Goal: Task Accomplishment & Management: Manage account settings

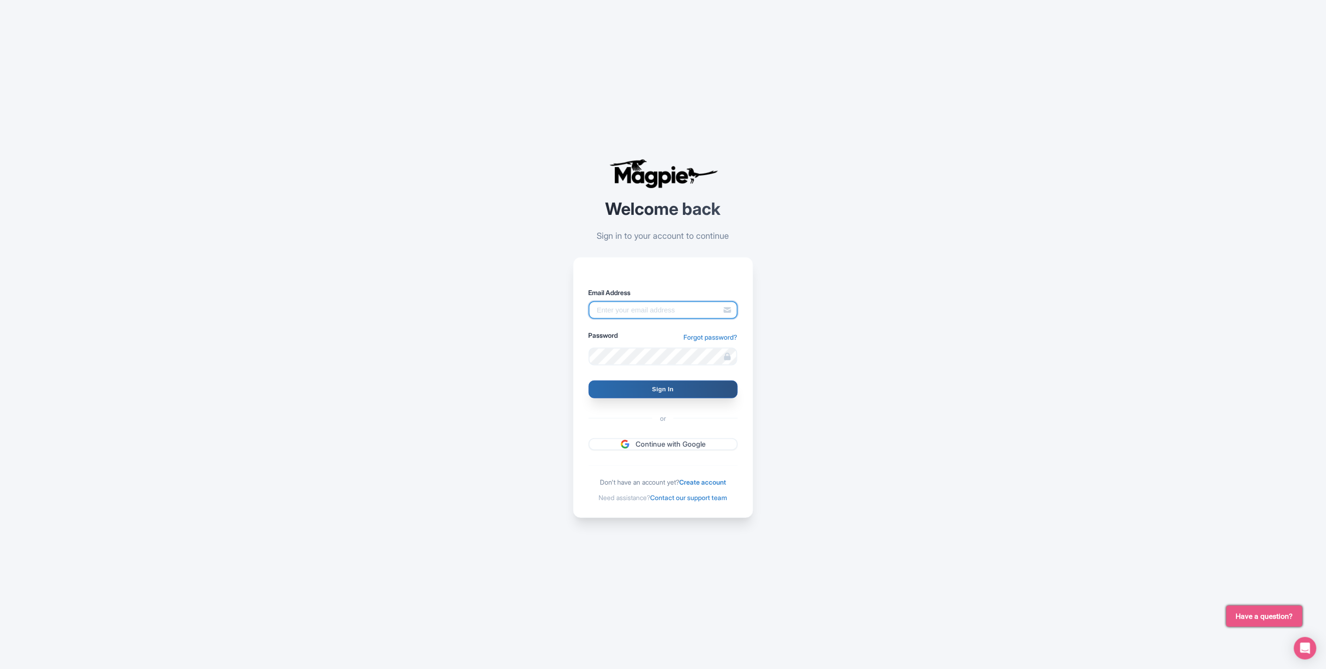
type input "deejay.reinhard@intrepidtravel.com"
click at [654, 391] on input "Sign In" at bounding box center [663, 389] width 149 height 18
type input "Signing in..."
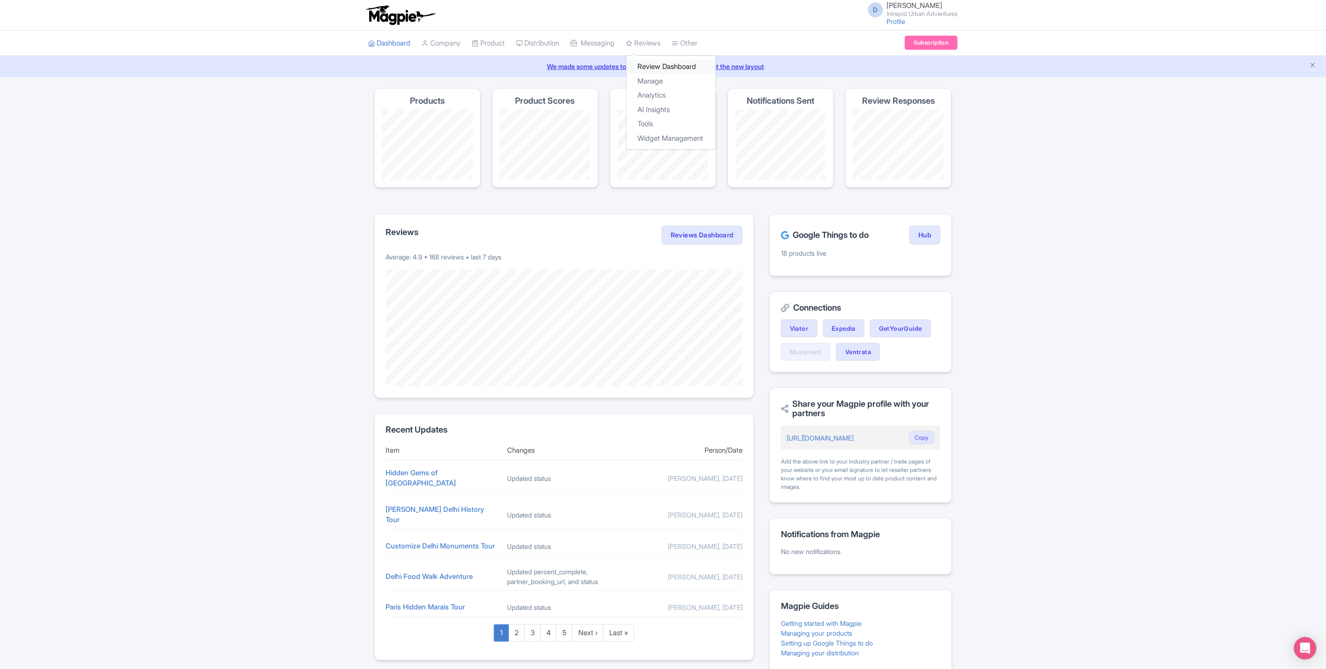
click at [651, 64] on link "Review Dashboard" at bounding box center [671, 67] width 89 height 15
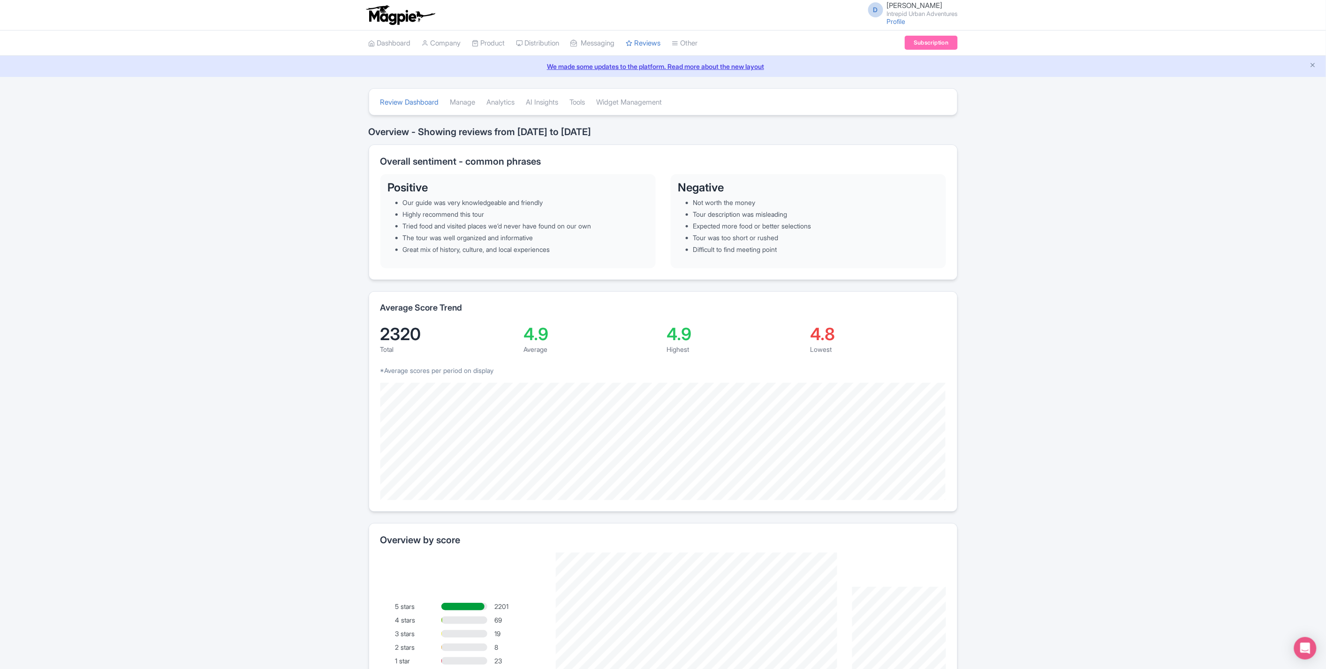
click at [1065, 457] on div "Review Dashboard Manage Analytics AI Insights Tools Widget Management Overview …" at bounding box center [663, 514] width 1326 height 852
click at [474, 101] on link "Manage" at bounding box center [462, 103] width 25 height 26
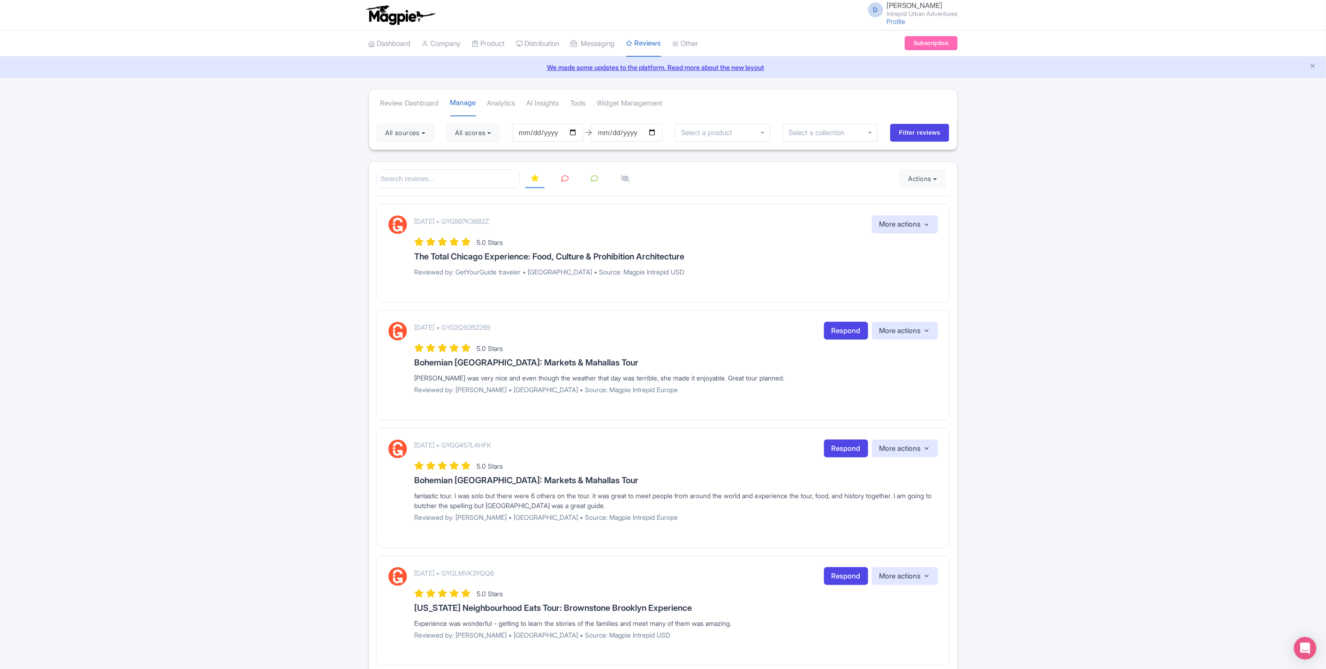
click at [811, 139] on div at bounding box center [831, 133] width 96 height 18
click at [880, 148] on div "All sources Select all Deselect all Select all Deselect all Urban Adventures - …" at bounding box center [663, 133] width 588 height 34
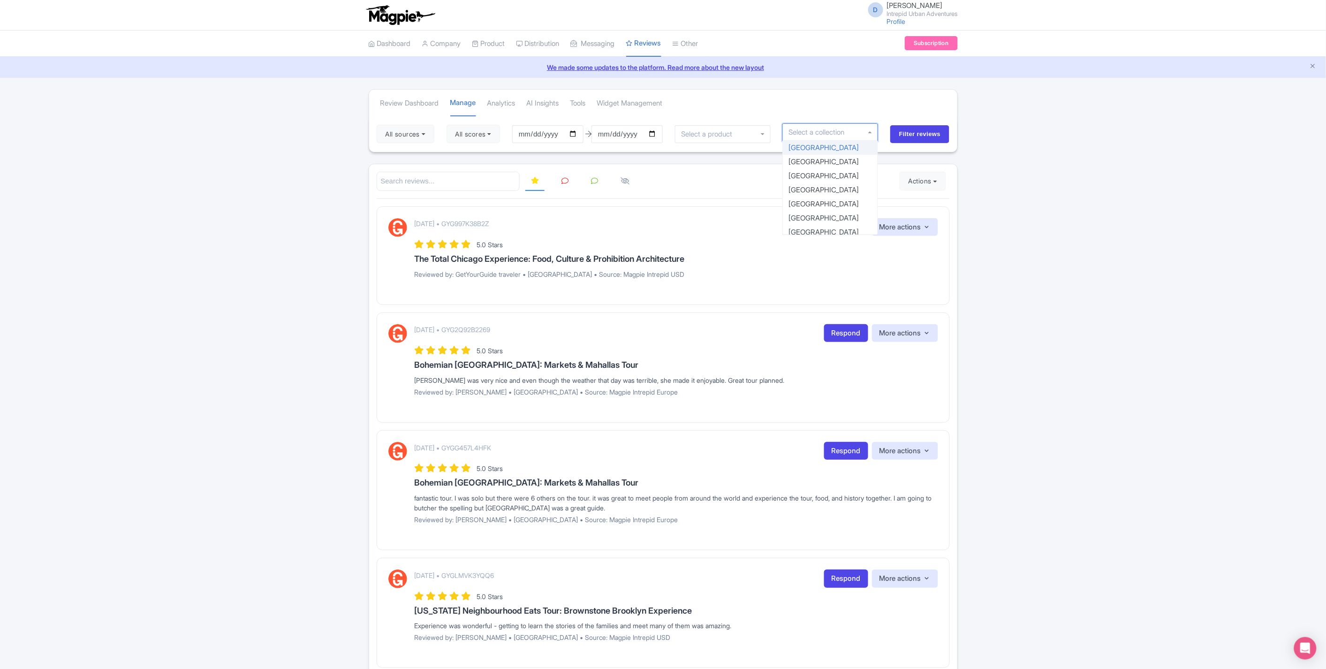
click at [864, 134] on div at bounding box center [831, 132] width 96 height 18
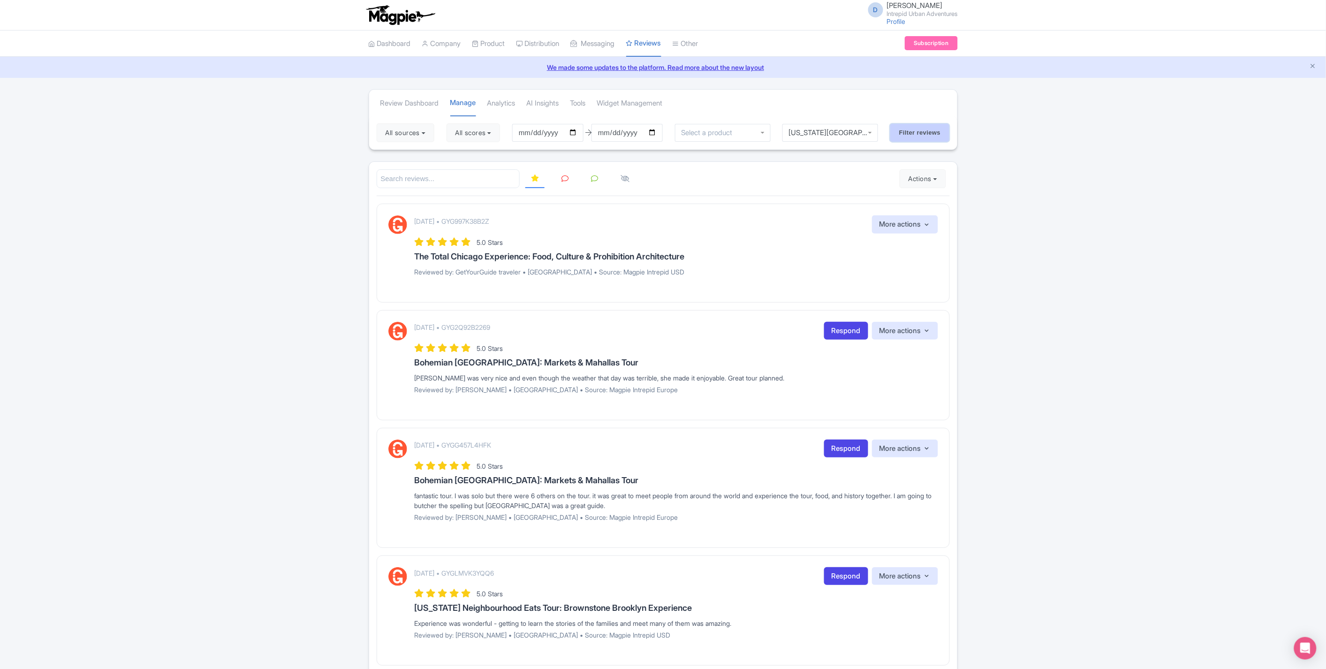
click at [937, 136] on input "Filter reviews" at bounding box center [920, 133] width 60 height 18
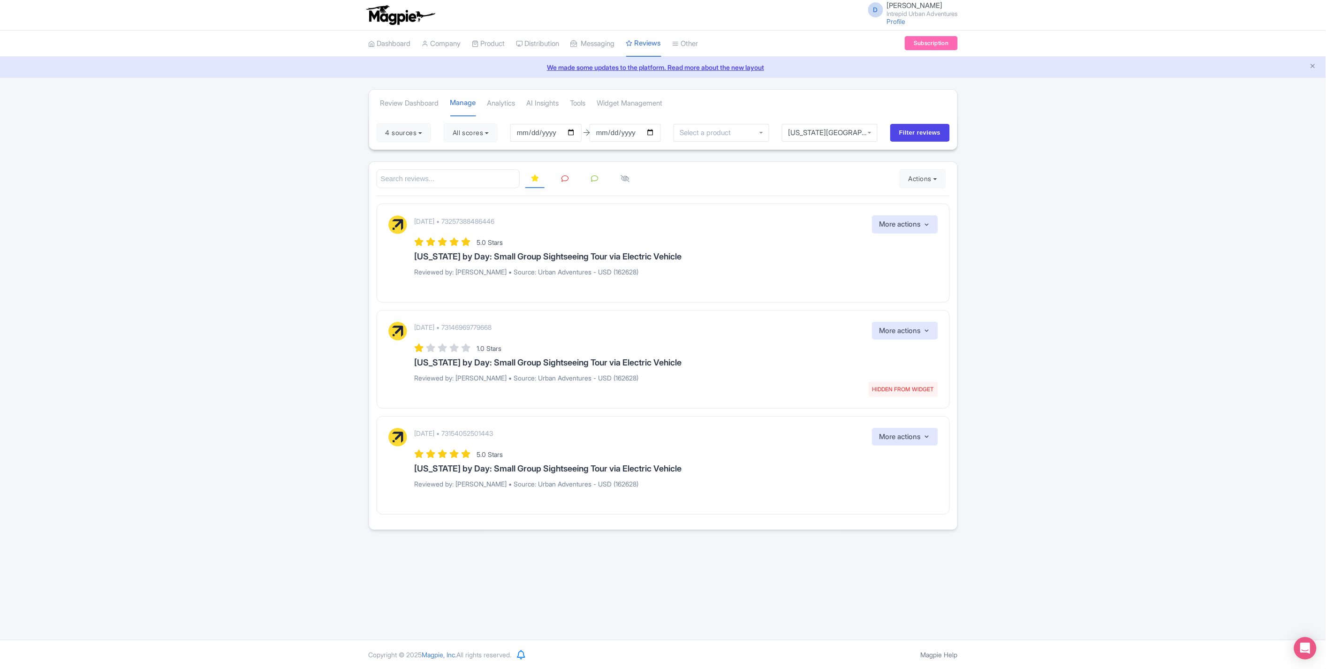
click at [402, 431] on img at bounding box center [397, 437] width 19 height 19
click at [576, 379] on p "Reviewed by: [PERSON_NAME] • Source: Urban Adventures - USD (162628)" at bounding box center [677, 378] width 524 height 10
click at [600, 285] on div "[DATE] • 73257388486446 More actions Hide from this page Hide from review widge…" at bounding box center [663, 253] width 573 height 99
click at [596, 347] on div "1.0 Stars" at bounding box center [677, 348] width 524 height 13
click at [592, 456] on div "5.0 Stars" at bounding box center [677, 454] width 524 height 13
